Goal: Information Seeking & Learning: Learn about a topic

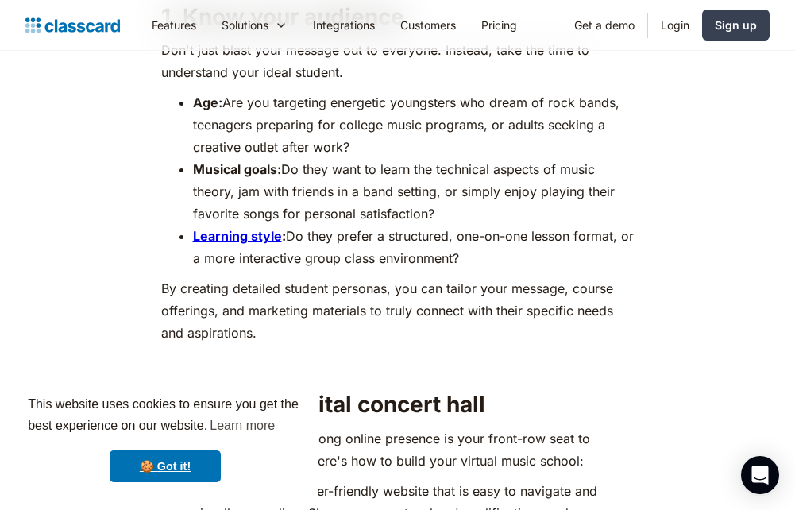
scroll to position [1429, 0]
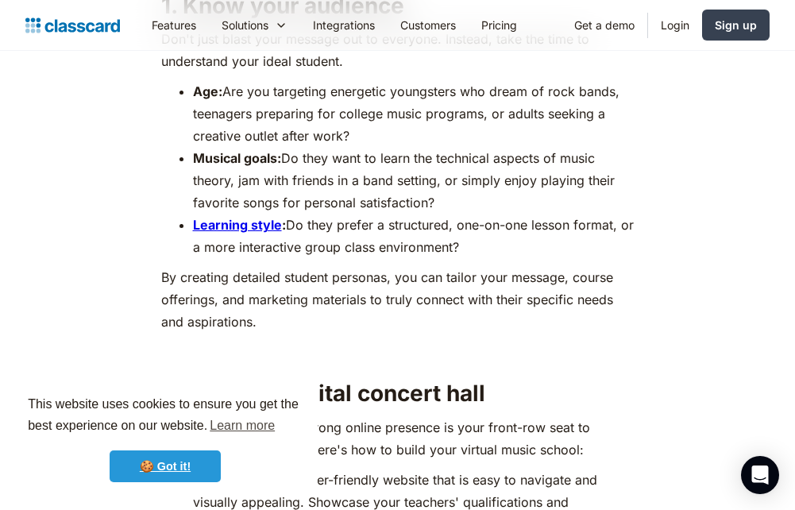
click at [167, 461] on link "🍪 Got it!" at bounding box center [165, 466] width 111 height 32
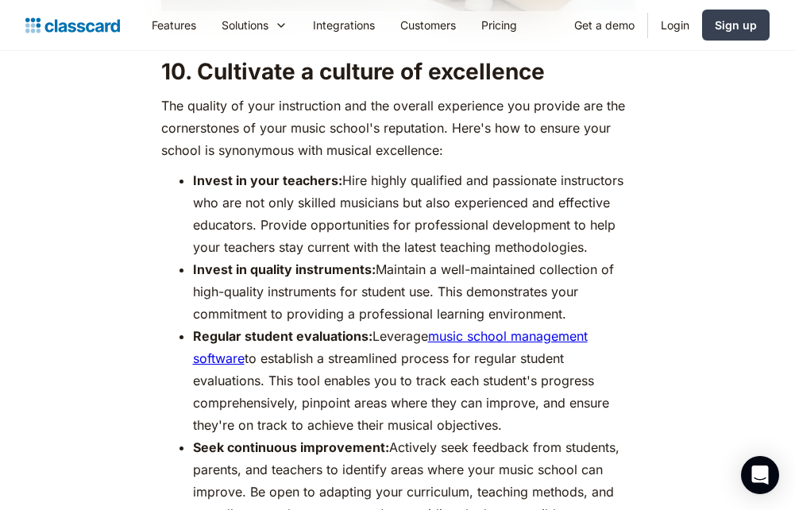
scroll to position [7144, 0]
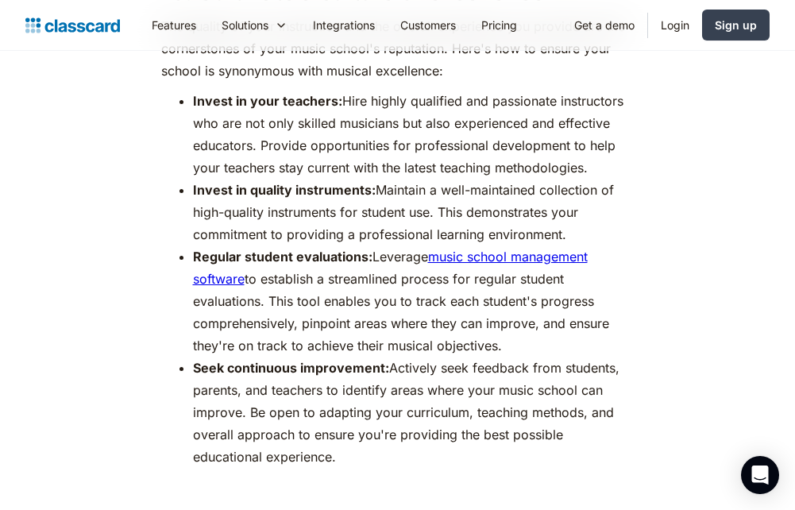
click at [468, 281] on link "music school management software" at bounding box center [390, 267] width 394 height 38
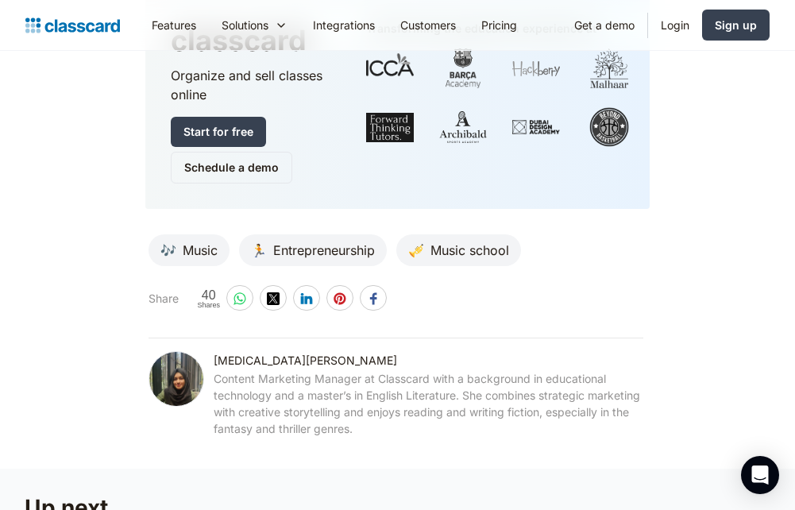
scroll to position [8652, 0]
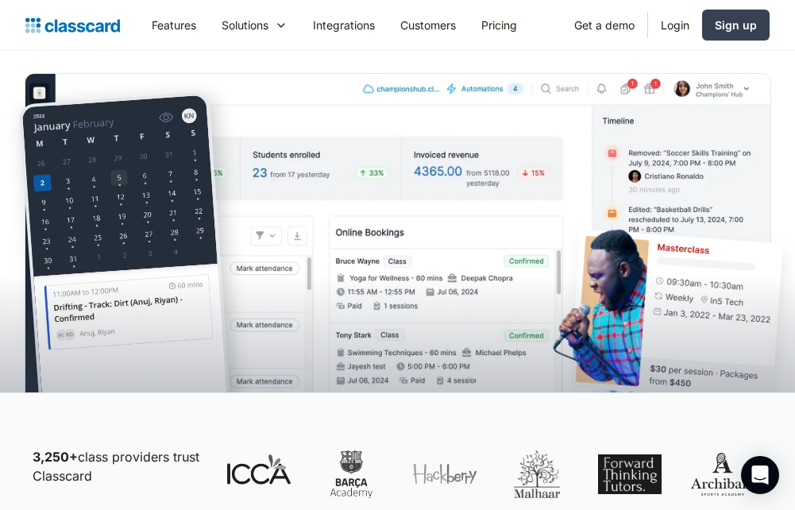
scroll to position [397, 0]
